Goal: Task Accomplishment & Management: Manage account settings

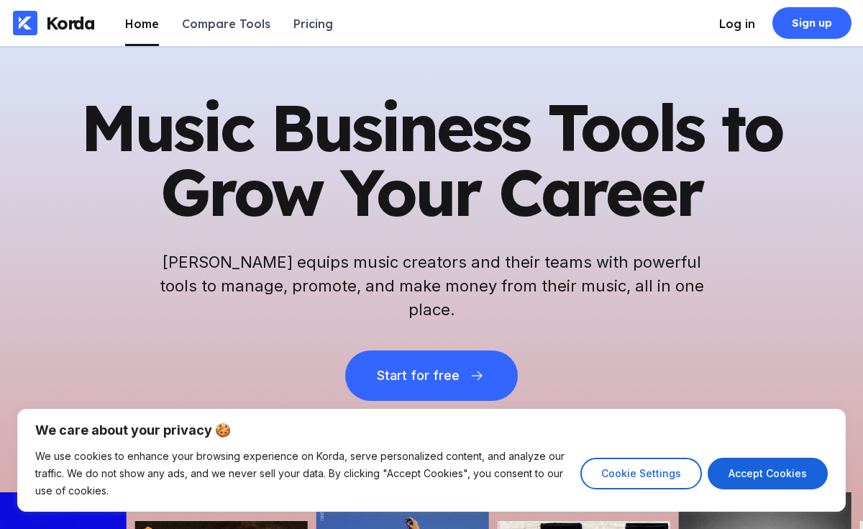
click at [723, 27] on div "Log in" at bounding box center [737, 24] width 36 height 14
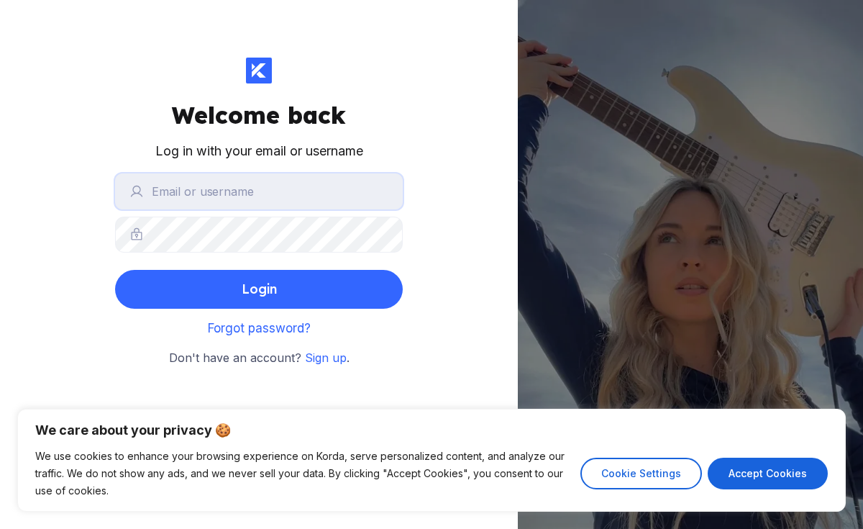
click at [291, 186] on input "text" at bounding box center [259, 191] width 288 height 36
type input "i"
type input "orinthehitmaker"
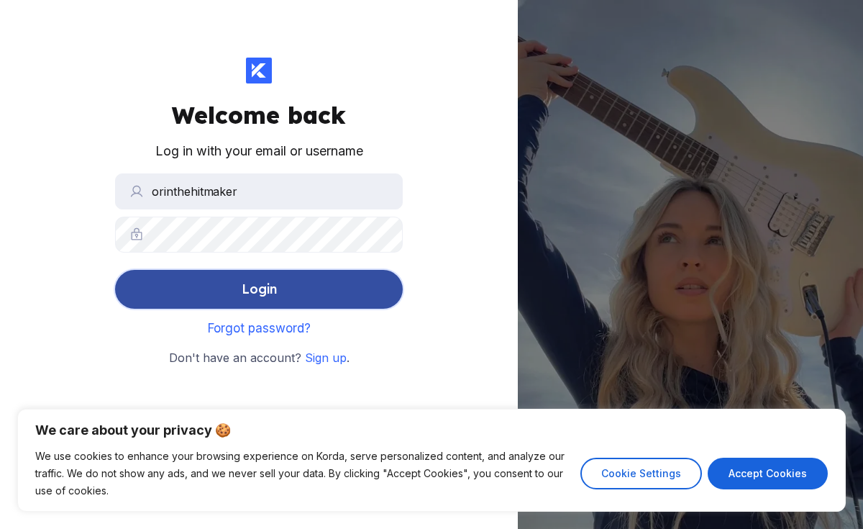
click at [288, 278] on button "Login" at bounding box center [259, 289] width 288 height 39
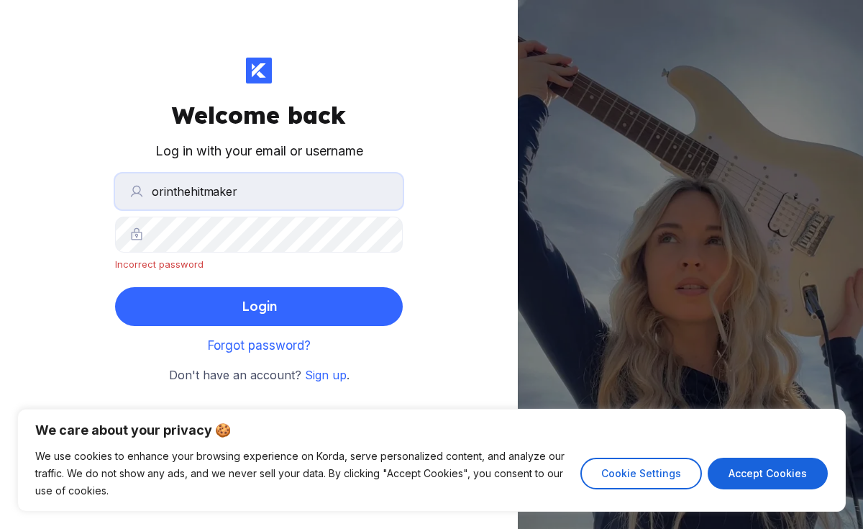
click at [240, 191] on input "orinthehitmaker" at bounding box center [259, 191] width 288 height 36
click at [744, 477] on button "Accept Cookies" at bounding box center [768, 473] width 120 height 32
checkbox input "true"
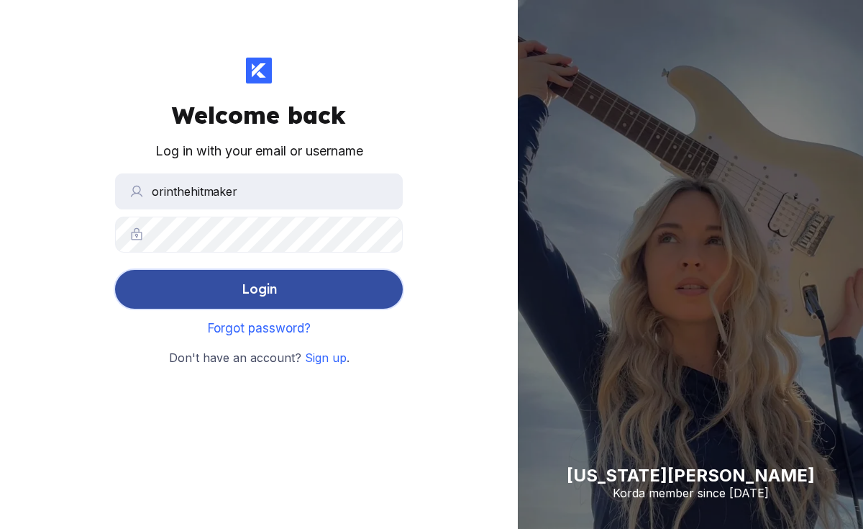
click at [175, 299] on button "Login" at bounding box center [259, 289] width 288 height 39
